Goal: Information Seeking & Learning: Learn about a topic

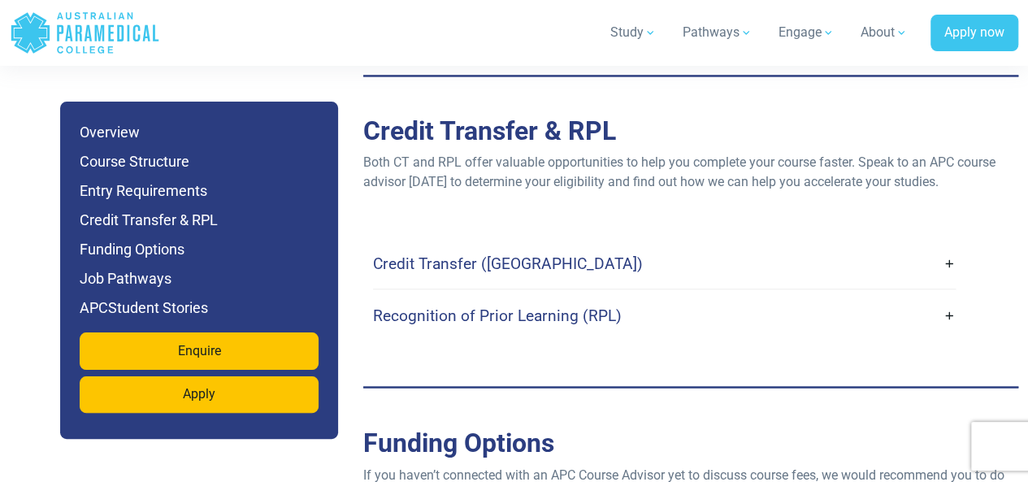
scroll to position [4441, 0]
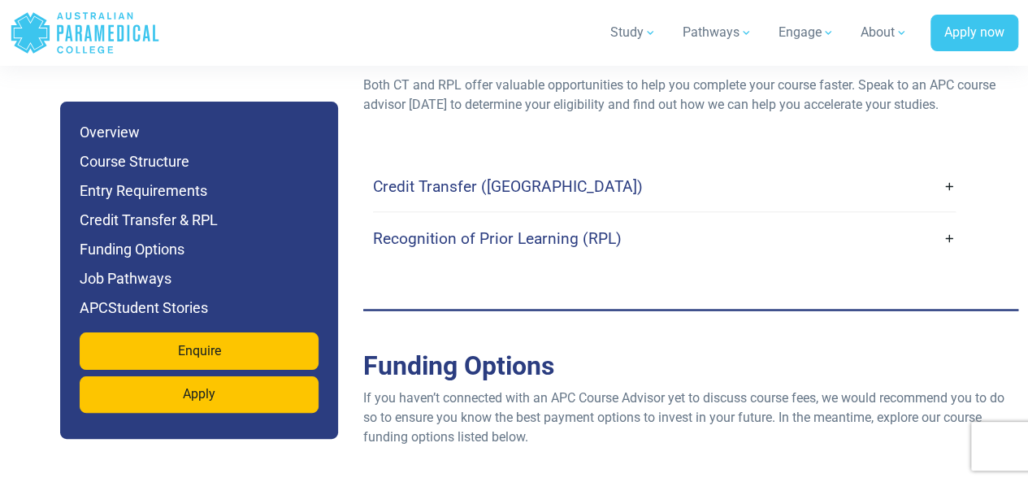
click at [563, 245] on link "Recognition of Prior Learning (RPL)" at bounding box center [664, 238] width 583 height 38
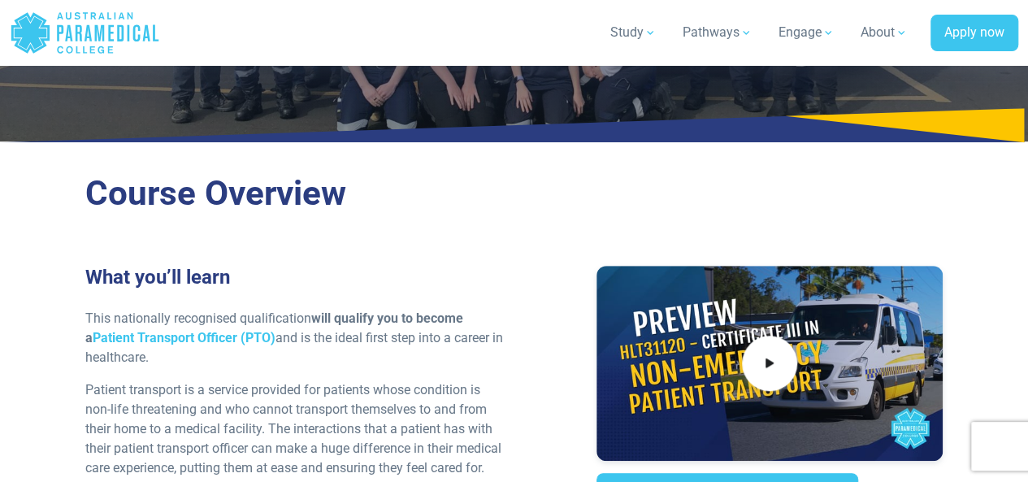
scroll to position [0, 0]
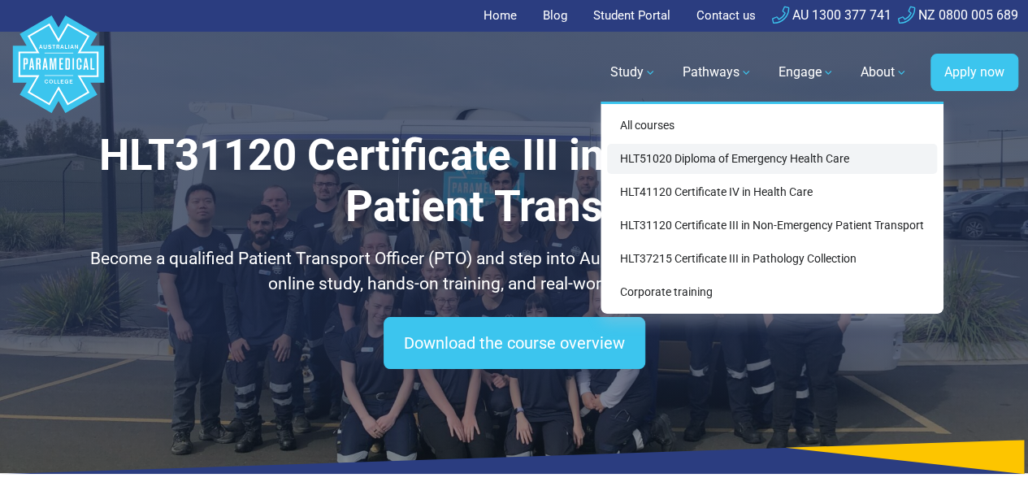
click at [761, 161] on link "HLT51020 Diploma of Emergency Health Care" at bounding box center [772, 159] width 330 height 30
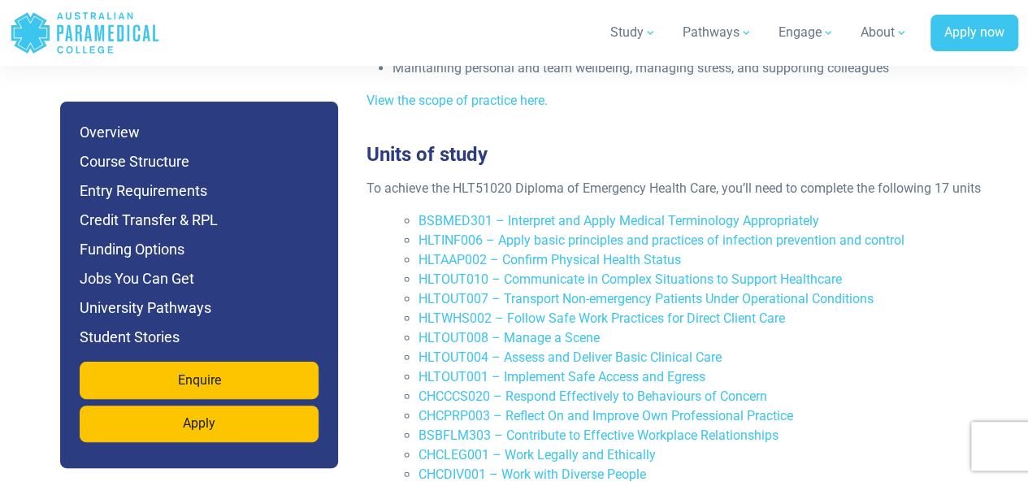
scroll to position [3685, 0]
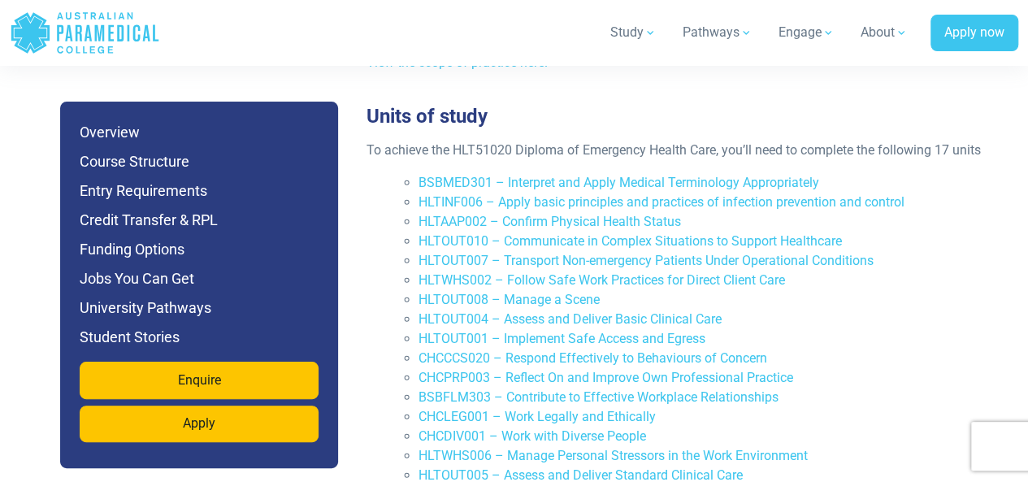
drag, startPoint x: 473, startPoint y: 54, endPoint x: 462, endPoint y: 64, distance: 15.0
click at [473, 54] on div "Study All courses HLT51020 Diploma of Emergency Health Care HLT41120 Certificat…" at bounding box center [589, 33] width 858 height 46
click at [855, 329] on li "HLTOUT001 – Implement Safe Access and Egress" at bounding box center [711, 339] width 584 height 20
click at [198, 305] on h6 "University Pathways" at bounding box center [199, 308] width 239 height 23
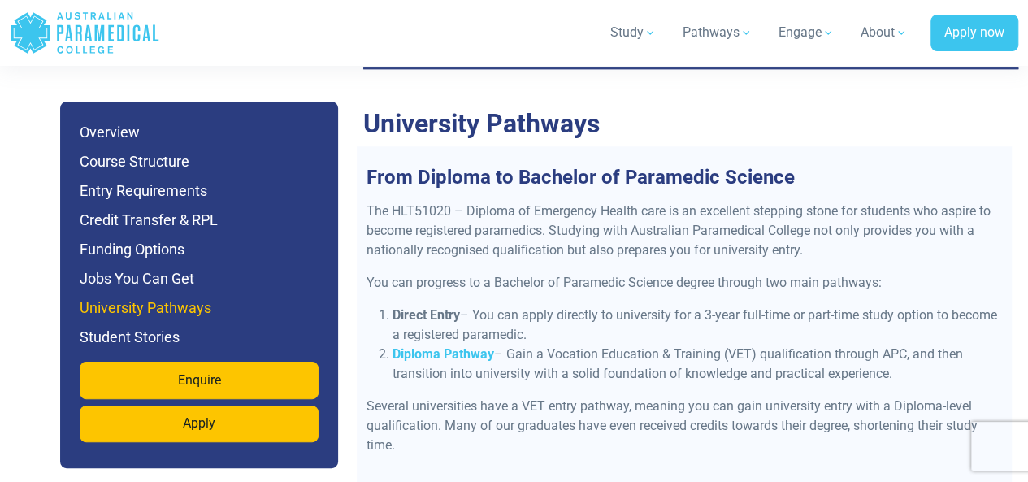
scroll to position [6769, 0]
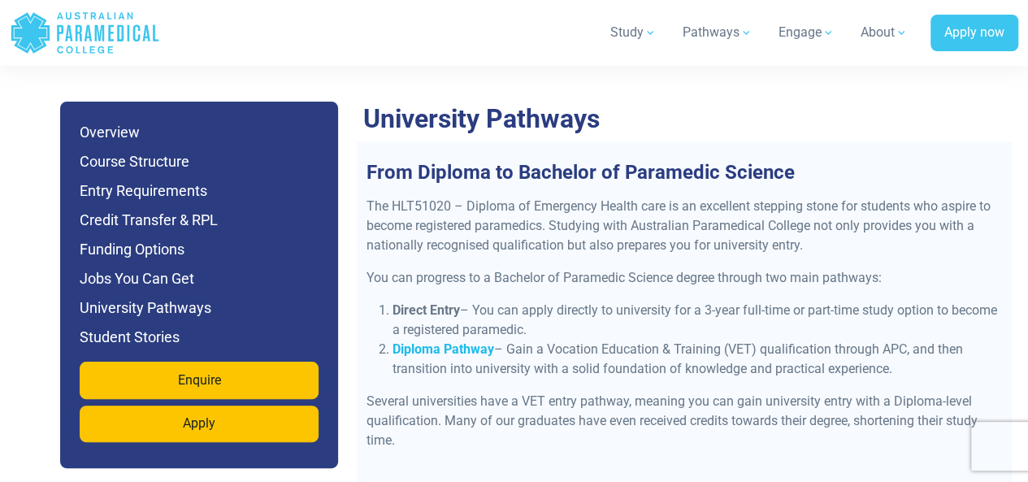
click at [462, 341] on strong "Diploma Pathway" at bounding box center [444, 348] width 102 height 15
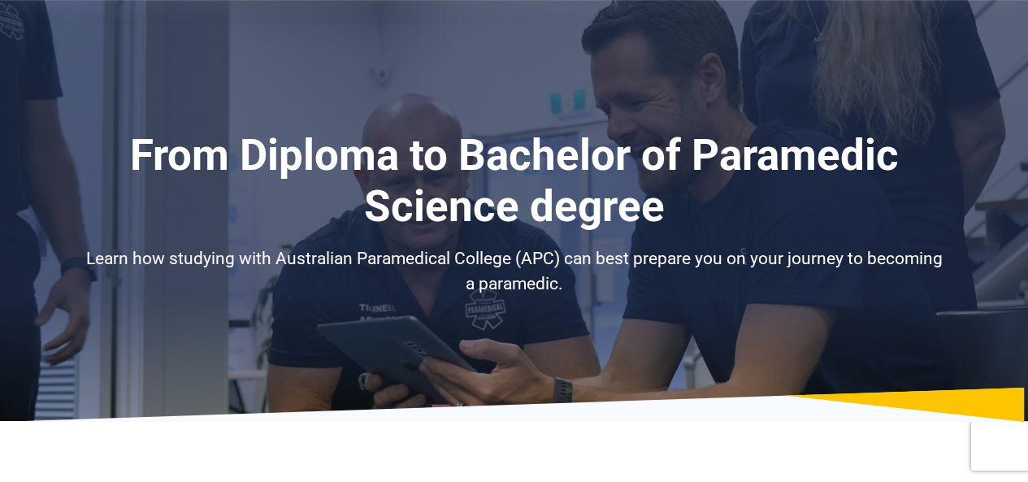
select select "**********"
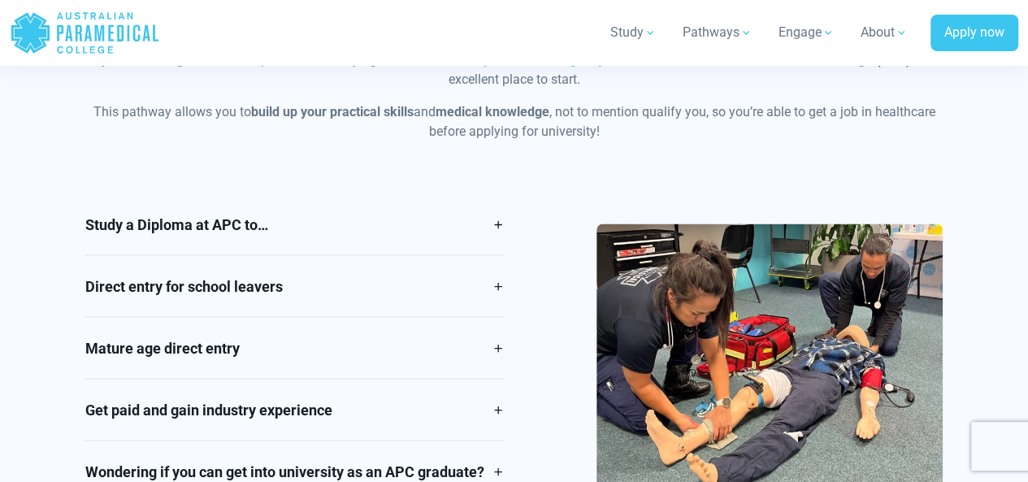
scroll to position [1409, 0]
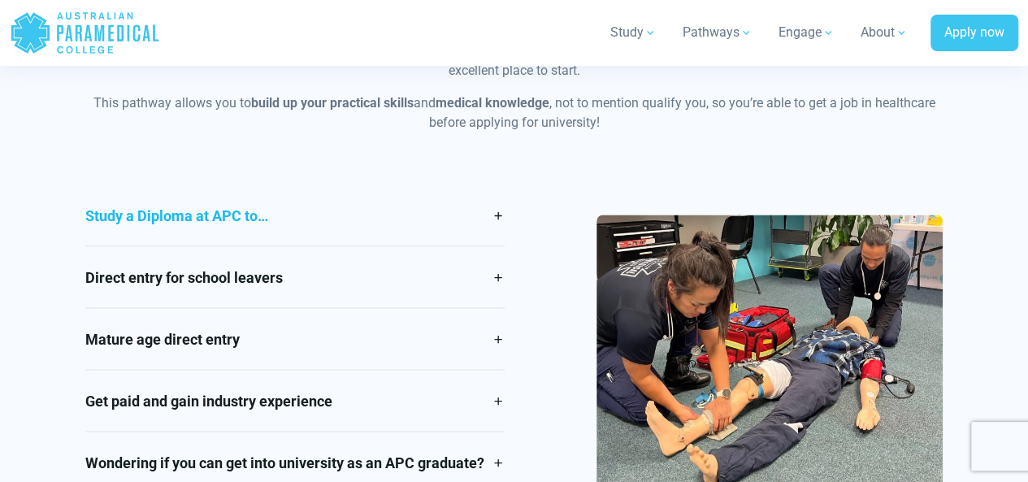
click at [450, 203] on link "Study a Diploma at APC to…" at bounding box center [294, 215] width 419 height 61
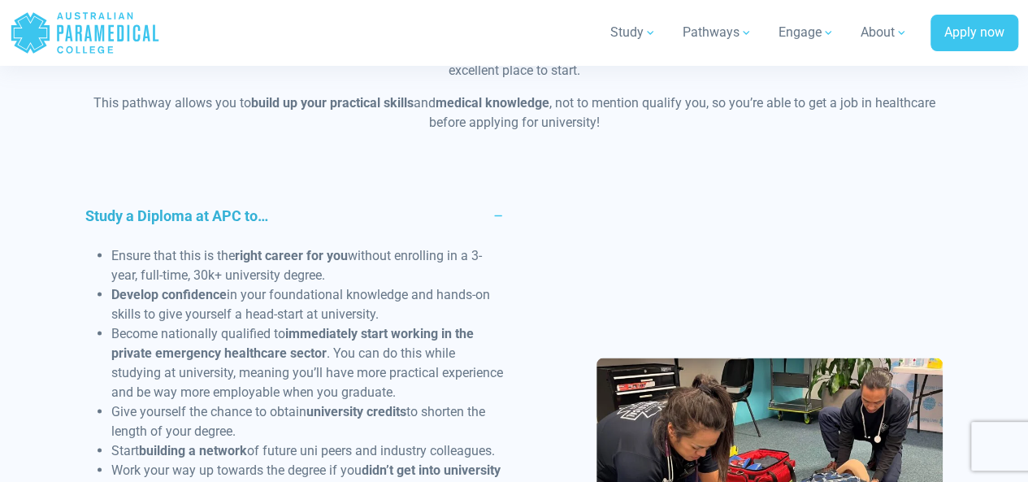
click at [454, 215] on link "Study a Diploma at APC to…" at bounding box center [294, 215] width 419 height 61
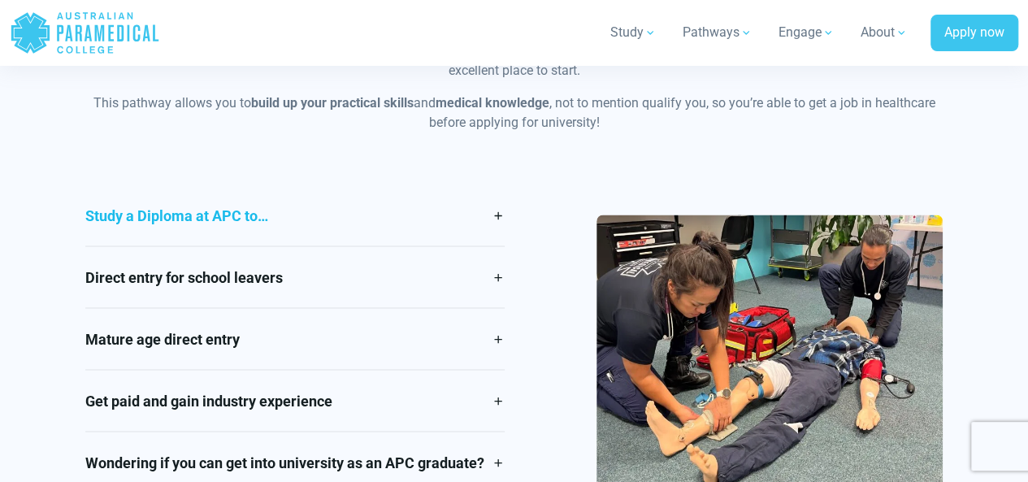
click at [454, 215] on link "Study a Diploma at APC to…" at bounding box center [294, 215] width 419 height 61
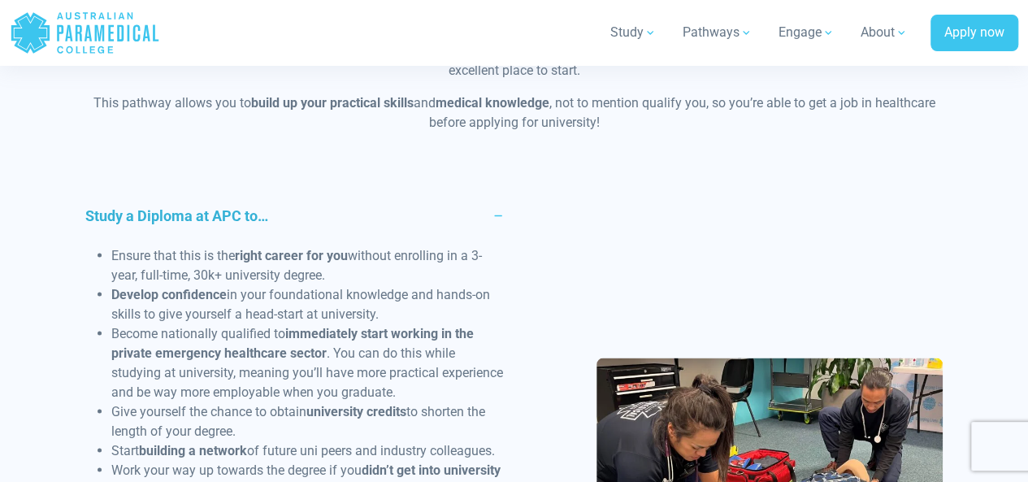
click at [454, 215] on link "Study a Diploma at APC to…" at bounding box center [294, 215] width 419 height 61
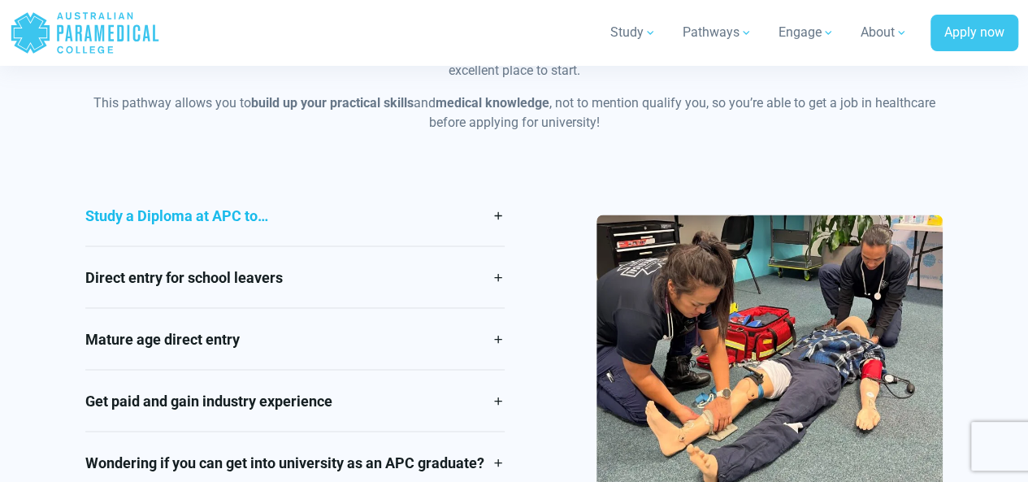
click at [454, 215] on link "Study a Diploma at APC to…" at bounding box center [294, 215] width 419 height 61
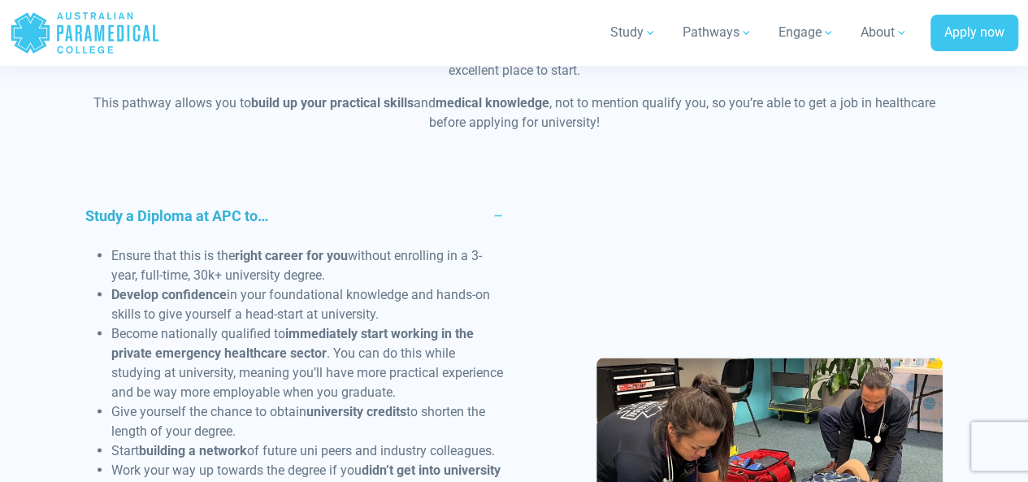
click at [454, 215] on link "Study a Diploma at APC to…" at bounding box center [294, 215] width 419 height 61
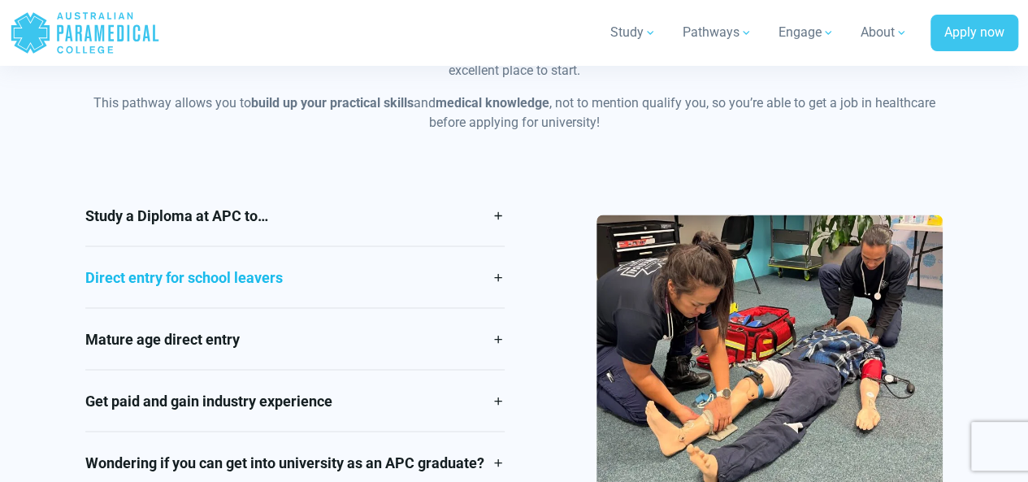
click at [375, 276] on link "Direct entry for school leavers" at bounding box center [294, 276] width 419 height 61
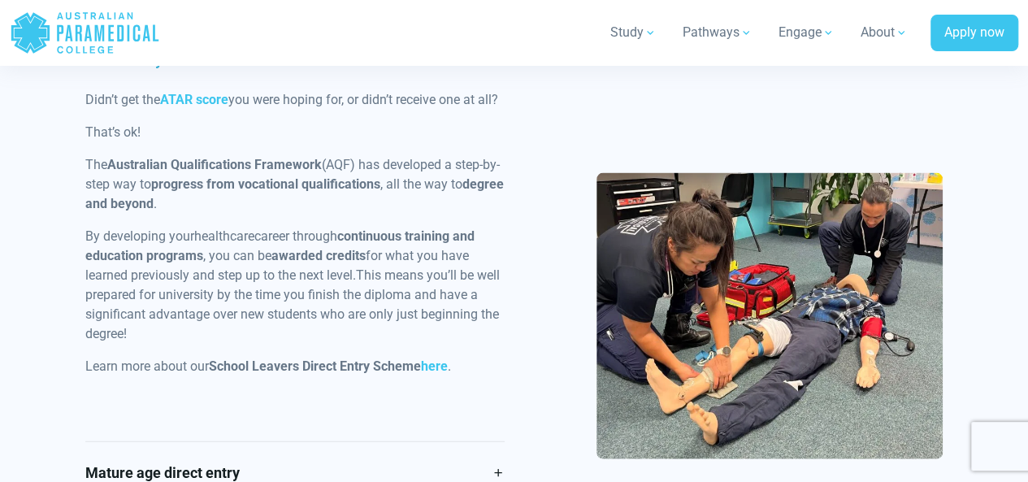
scroll to position [1951, 0]
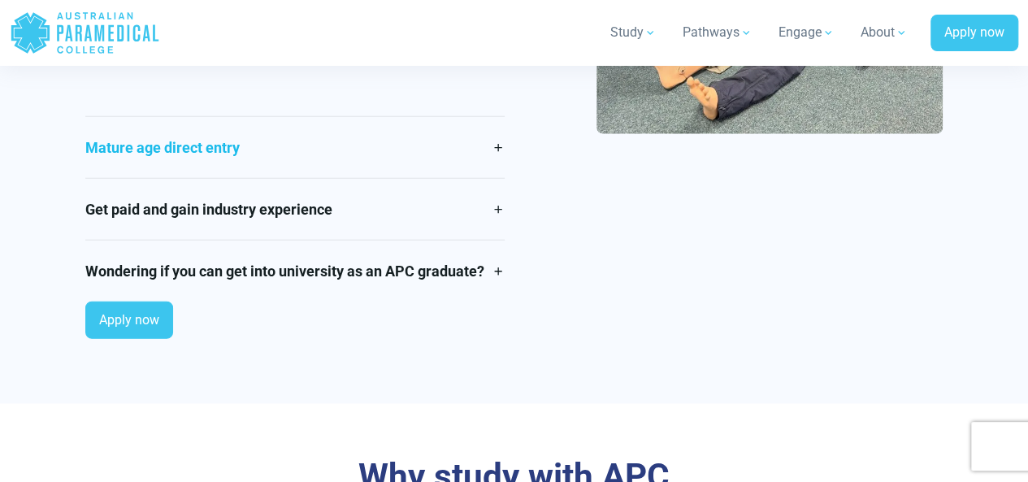
click at [321, 178] on link "Mature age direct entry" at bounding box center [294, 147] width 419 height 61
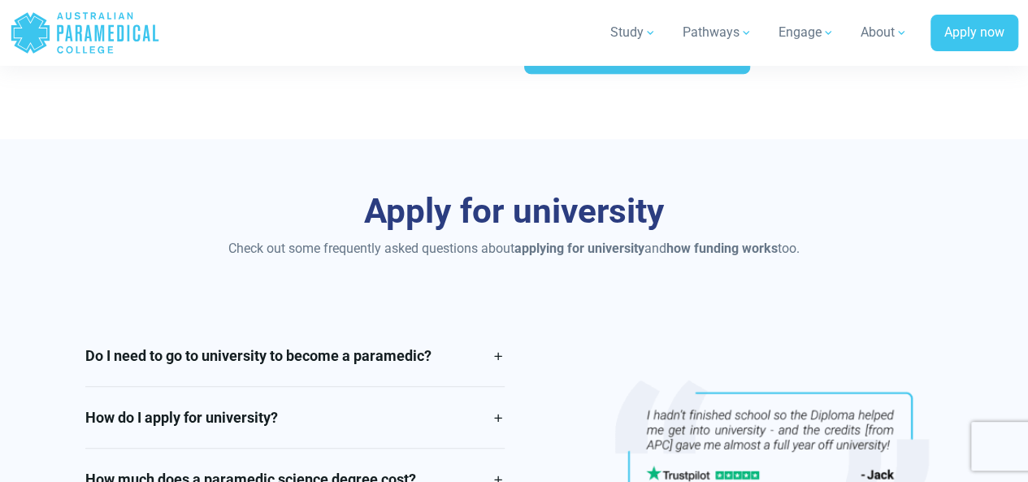
scroll to position [3685, 0]
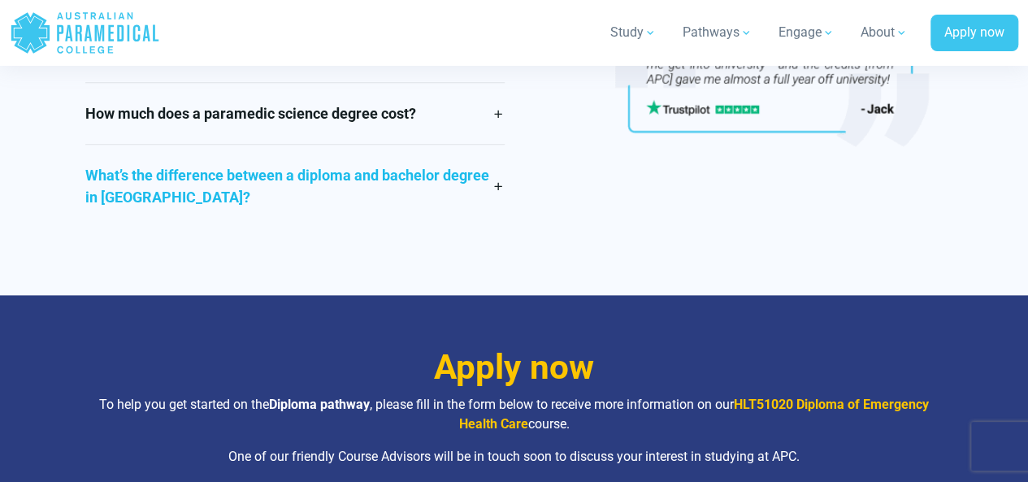
click at [280, 167] on link "What’s the difference between a diploma and bachelor degree in [GEOGRAPHIC_DATA…" at bounding box center [294, 186] width 419 height 83
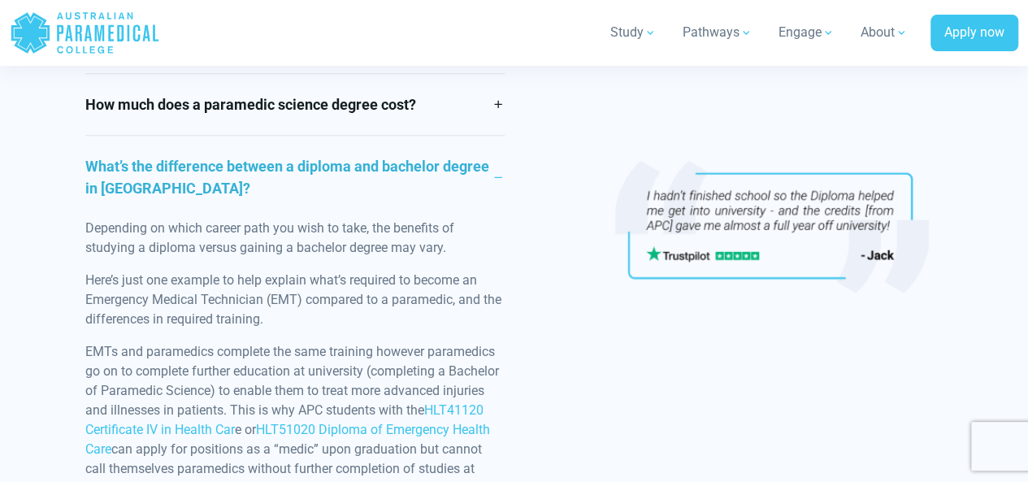
scroll to position [3995, 0]
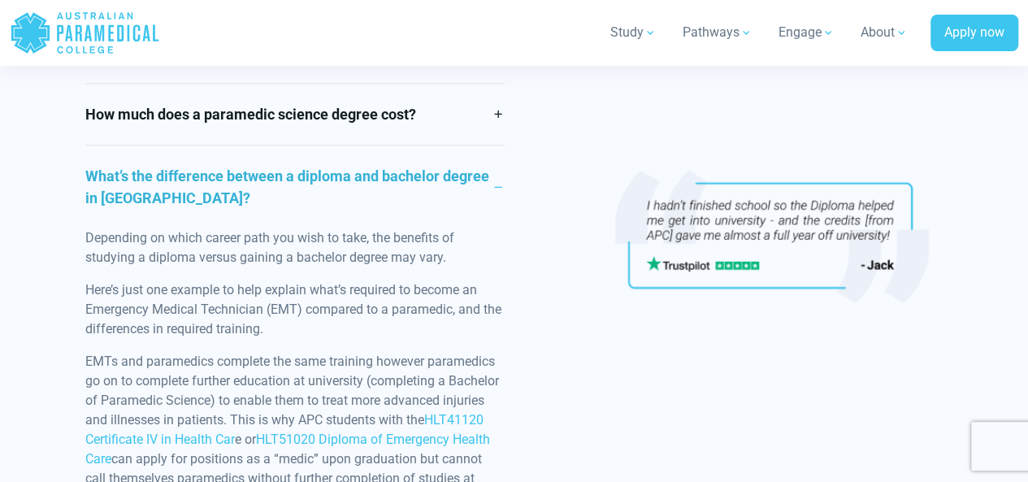
click at [280, 167] on link "What’s the difference between a diploma and bachelor degree in [GEOGRAPHIC_DATA…" at bounding box center [294, 187] width 419 height 83
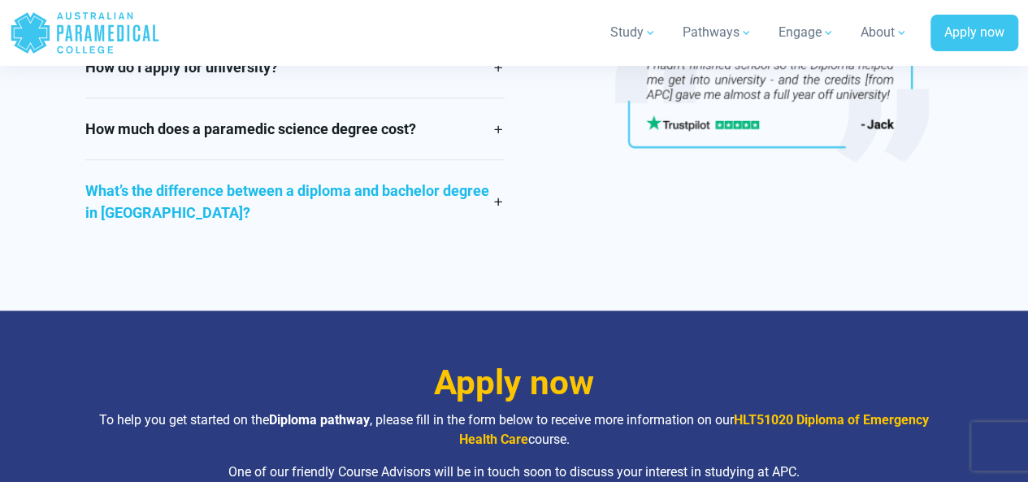
scroll to position [4010, 0]
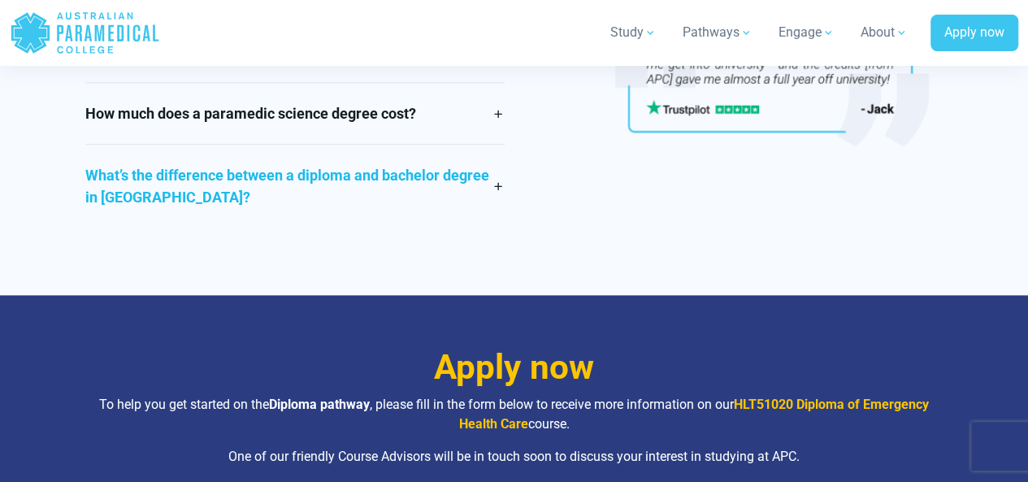
click at [250, 188] on link "What’s the difference between a diploma and bachelor degree in [GEOGRAPHIC_DATA…" at bounding box center [294, 186] width 419 height 83
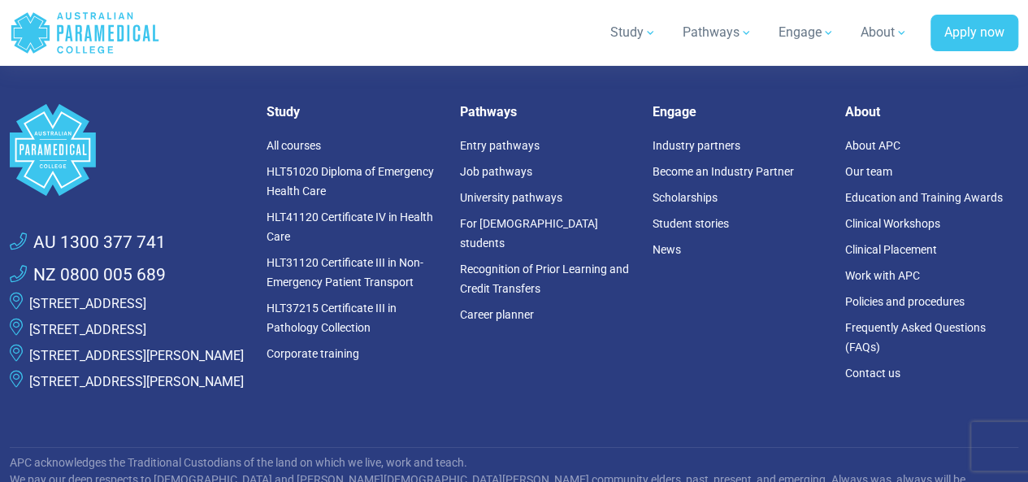
scroll to position [5837, 0]
